Goal: Entertainment & Leisure: Consume media (video, audio)

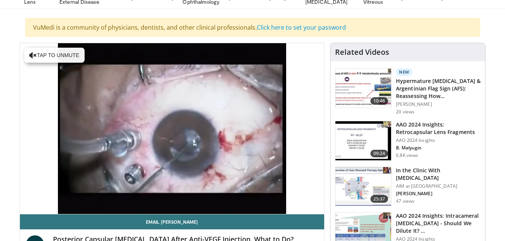
scroll to position [45, 0]
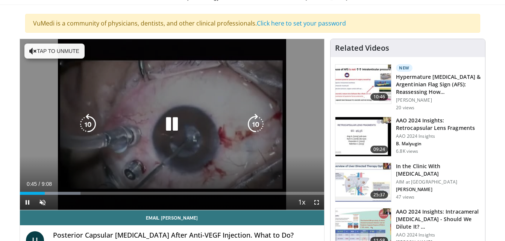
click at [59, 50] on button "Tap to unmute" at bounding box center [54, 51] width 60 height 15
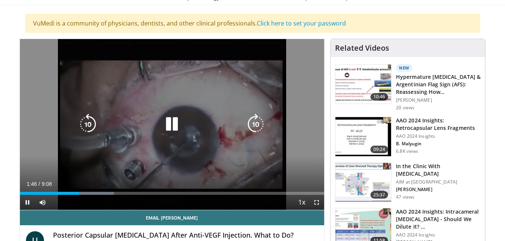
click at [170, 123] on icon "Video Player" at bounding box center [171, 124] width 21 height 21
click at [170, 121] on icon "Video Player" at bounding box center [171, 124] width 21 height 21
